Goal: Navigation & Orientation: Find specific page/section

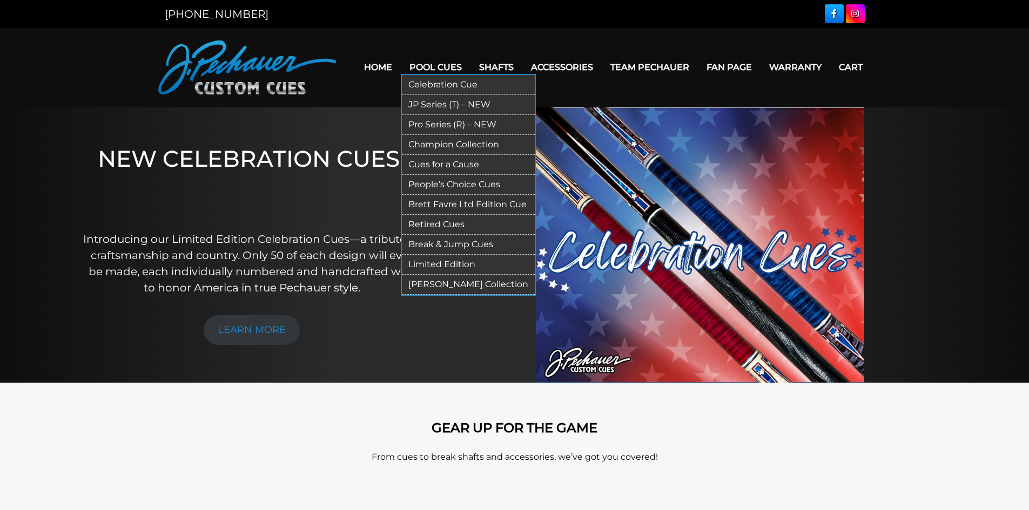
click at [430, 103] on link "JP Series (T) – NEW" at bounding box center [468, 105] width 133 height 20
click at [434, 119] on link "Pro Series (R) – NEW" at bounding box center [468, 125] width 133 height 20
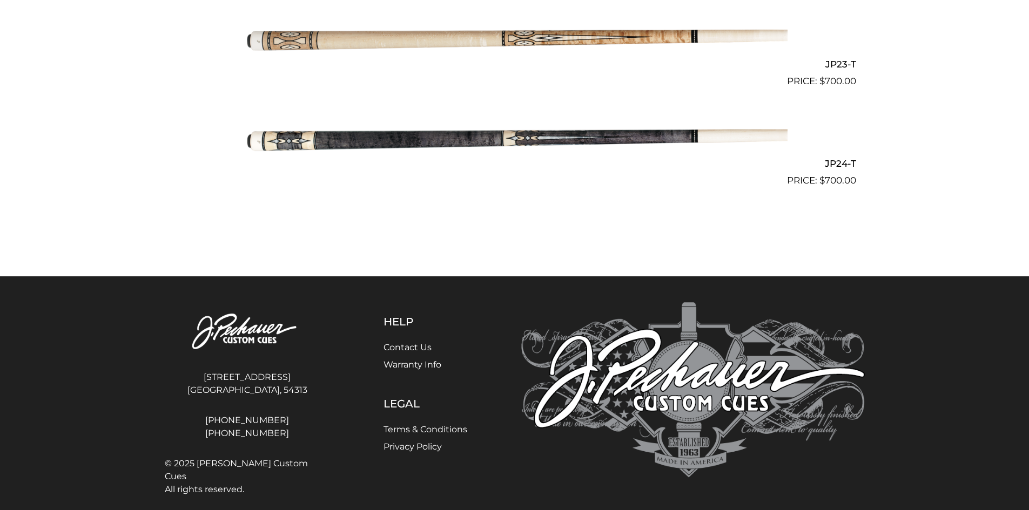
scroll to position [2548, 0]
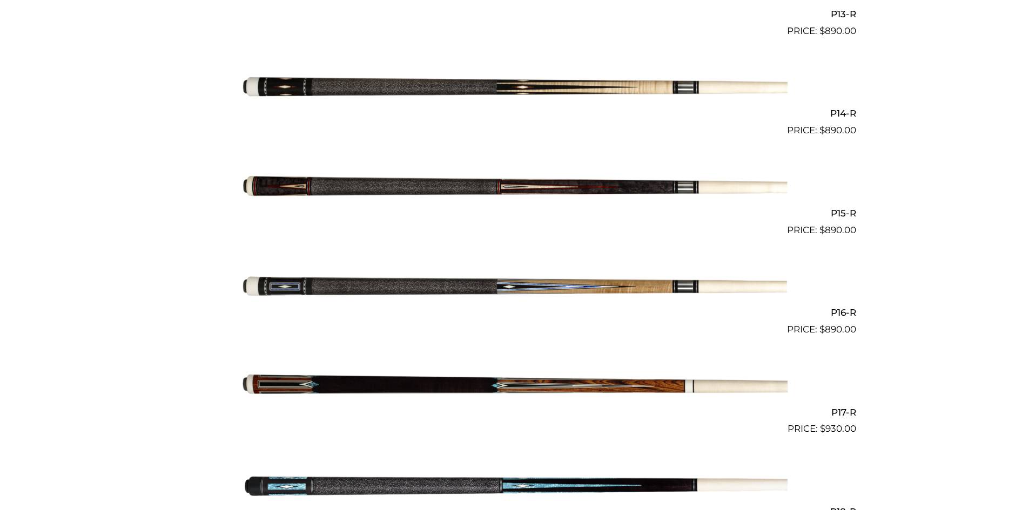
scroll to position [1623, 0]
